Goal: Information Seeking & Learning: Learn about a topic

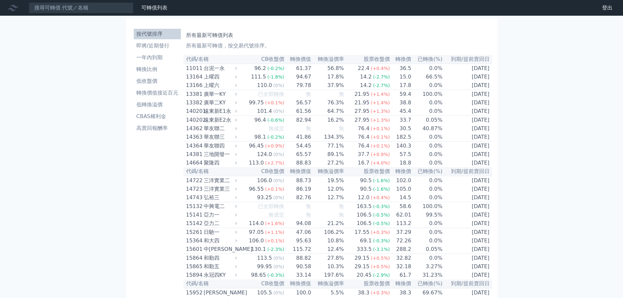
scroll to position [98, 0]
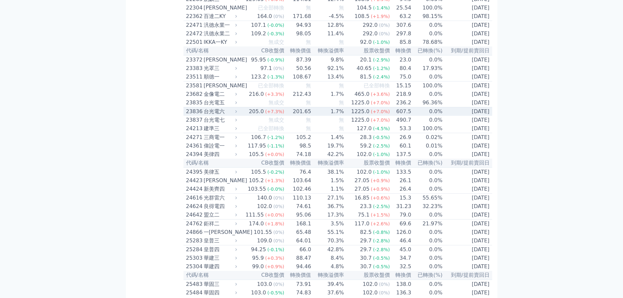
scroll to position [458, 0]
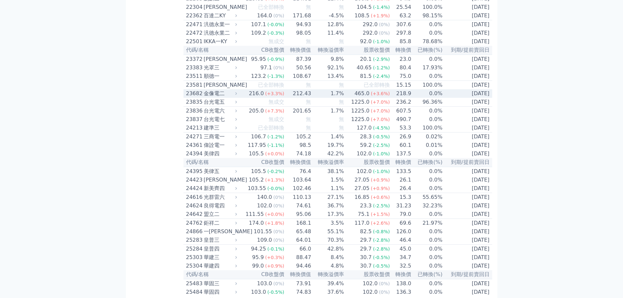
click at [228, 97] on div "金像電二" at bounding box center [220, 94] width 32 height 8
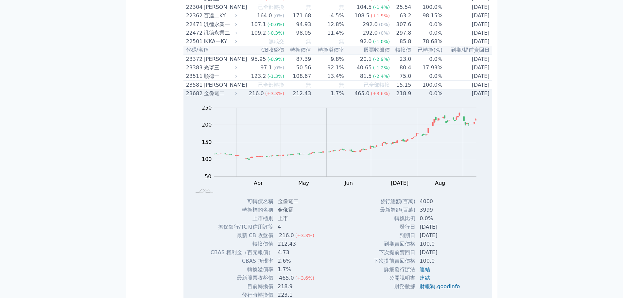
click at [228, 97] on div "金像電二" at bounding box center [220, 94] width 32 height 8
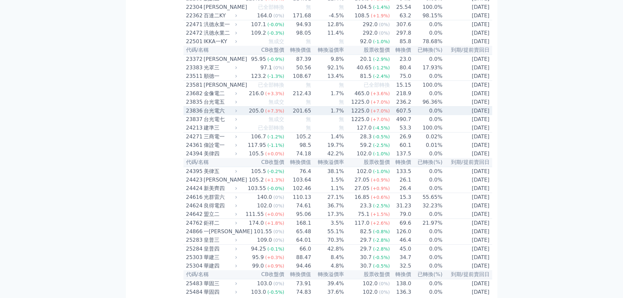
click at [224, 115] on div "台光電六" at bounding box center [220, 111] width 32 height 8
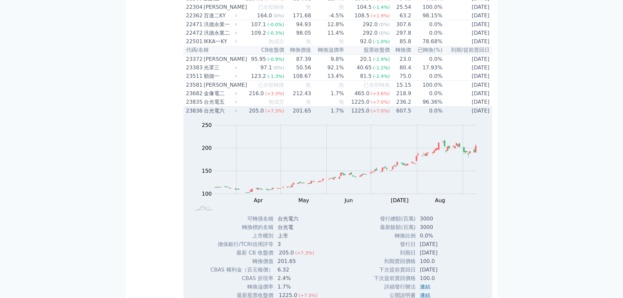
click at [198, 115] on div "23836" at bounding box center [194, 111] width 16 height 8
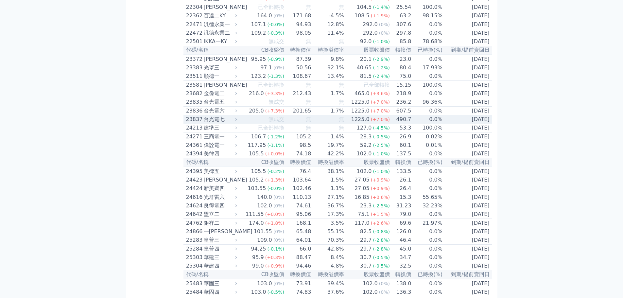
click at [195, 123] on div "23837" at bounding box center [194, 119] width 16 height 8
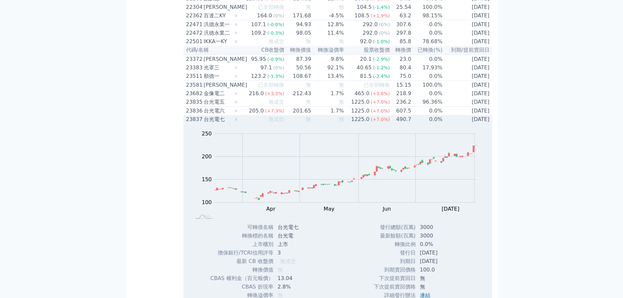
click at [195, 123] on div "23837" at bounding box center [194, 119] width 16 height 8
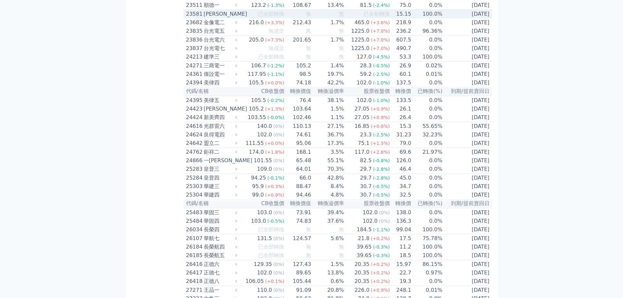
scroll to position [588, 0]
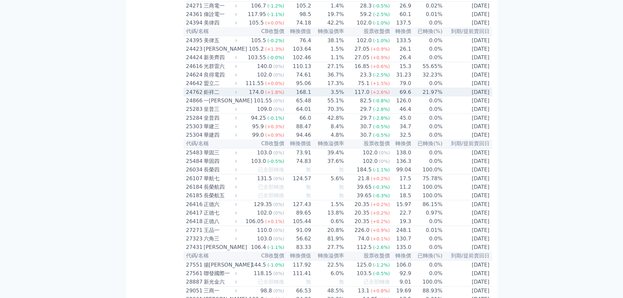
click at [214, 96] on div "鉅祥二" at bounding box center [220, 92] width 32 height 8
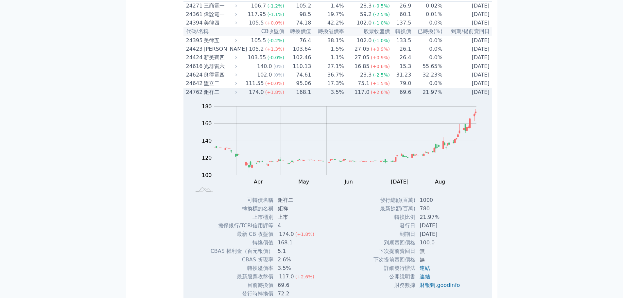
click at [214, 96] on div "鉅祥二" at bounding box center [220, 92] width 32 height 8
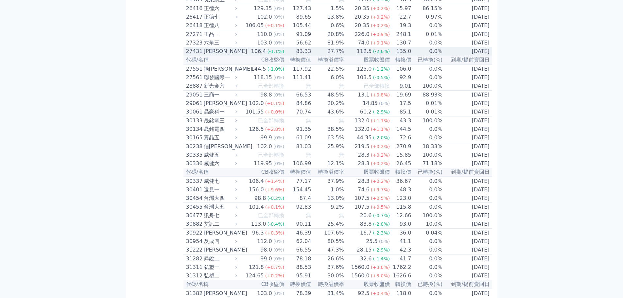
scroll to position [784, 0]
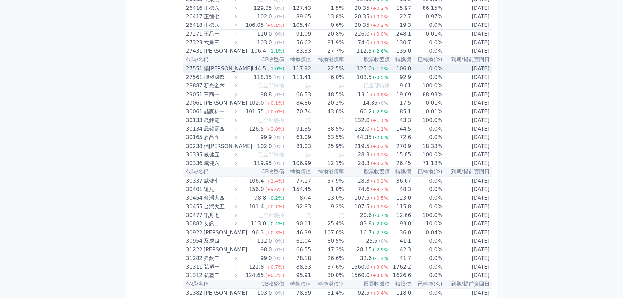
click at [223, 73] on div "揚[PERSON_NAME]" at bounding box center [220, 69] width 32 height 8
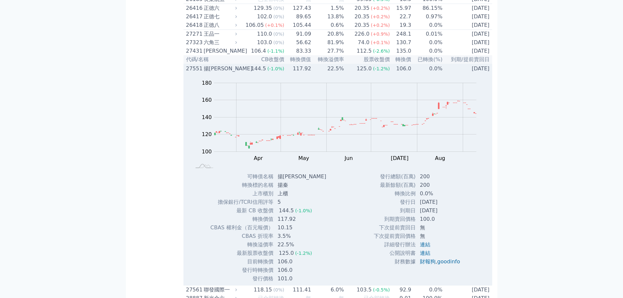
click at [218, 73] on div "揚[PERSON_NAME]" at bounding box center [220, 69] width 32 height 8
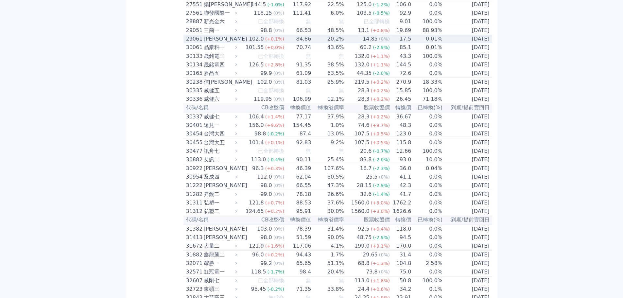
scroll to position [850, 0]
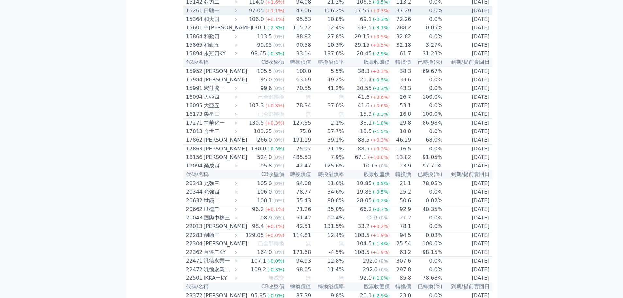
scroll to position [359, 0]
